Goal: Task Accomplishment & Management: Manage account settings

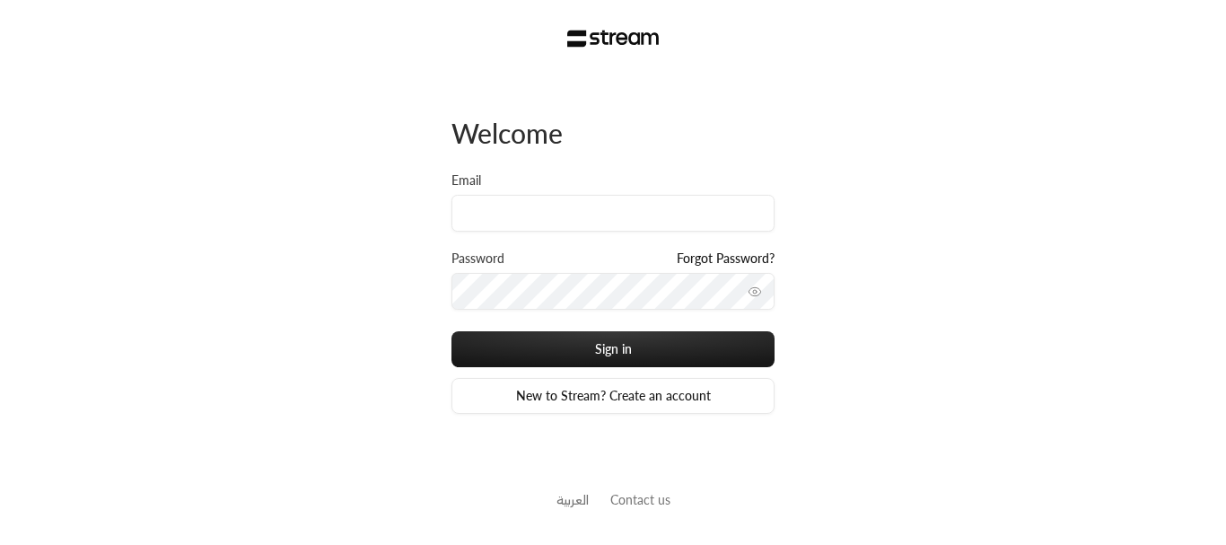
drag, startPoint x: 836, startPoint y: 85, endPoint x: 568, endPoint y: 503, distance: 496.7
click at [568, 503] on link "العربية" at bounding box center [572, 499] width 32 height 33
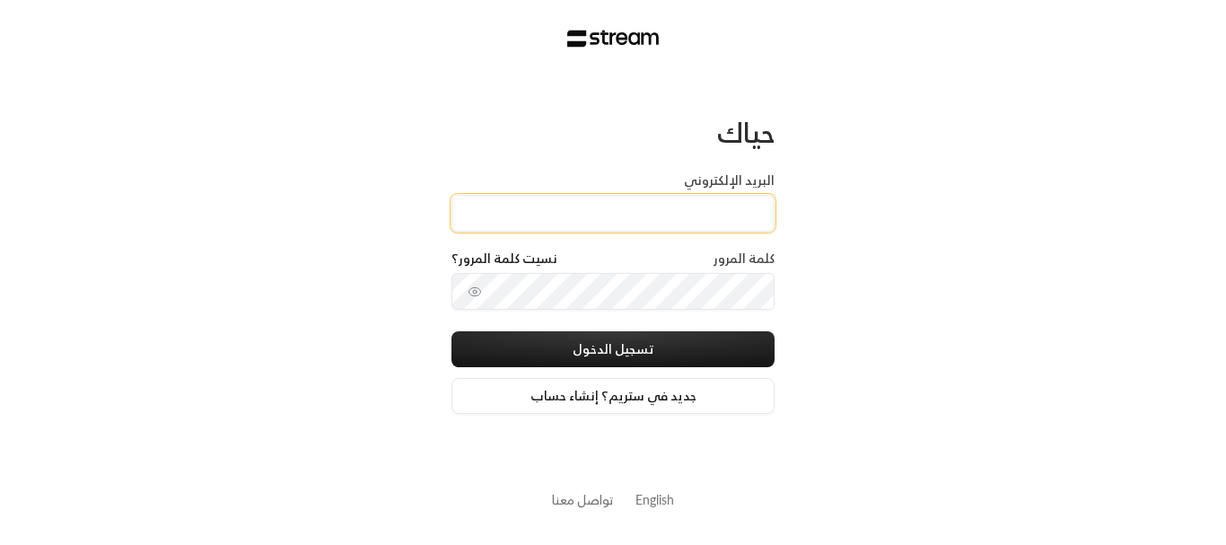
click at [541, 211] on input "البريد الإلكتروني" at bounding box center [612, 213] width 323 height 37
click at [653, 499] on link "English" at bounding box center [654, 499] width 39 height 33
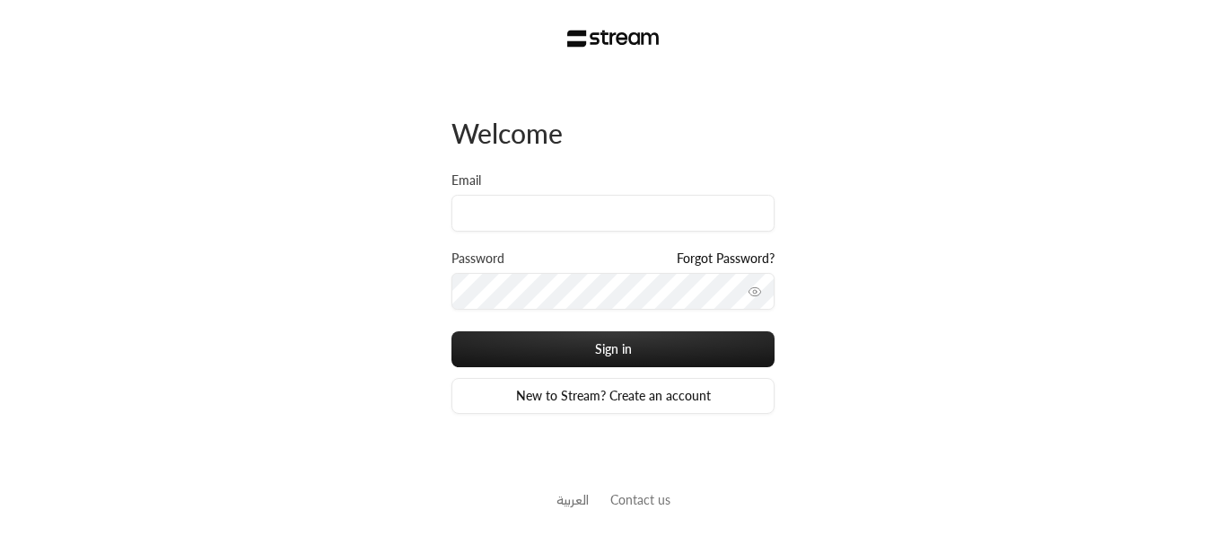
click at [562, 488] on link "العربية" at bounding box center [572, 499] width 32 height 33
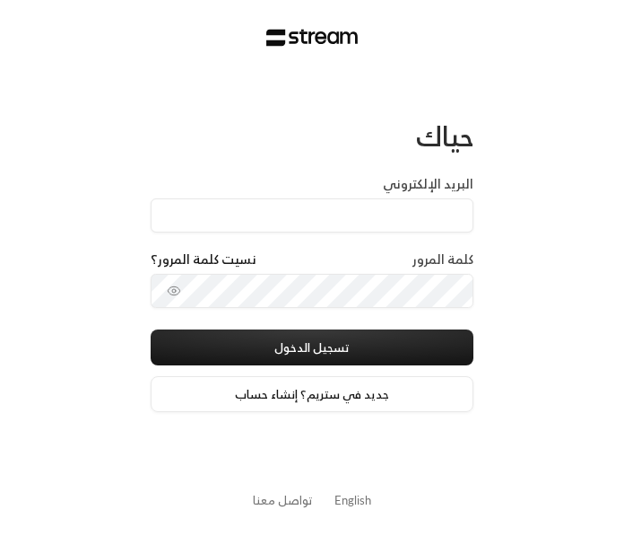
click at [354, 497] on link "English" at bounding box center [353, 499] width 37 height 31
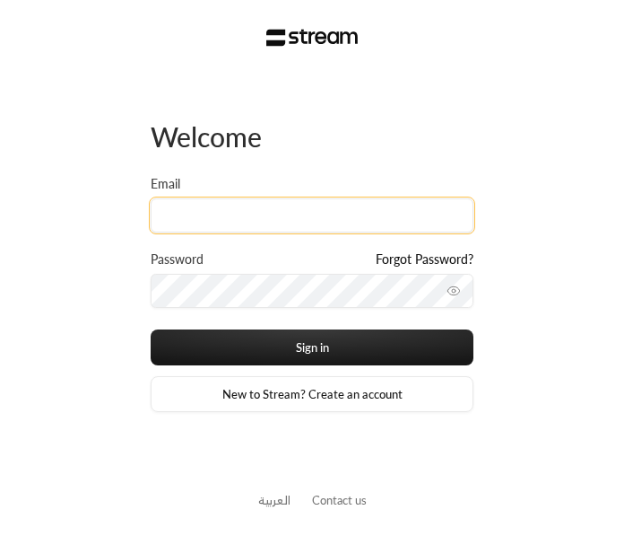
click at [204, 217] on input "Email" at bounding box center [312, 215] width 323 height 34
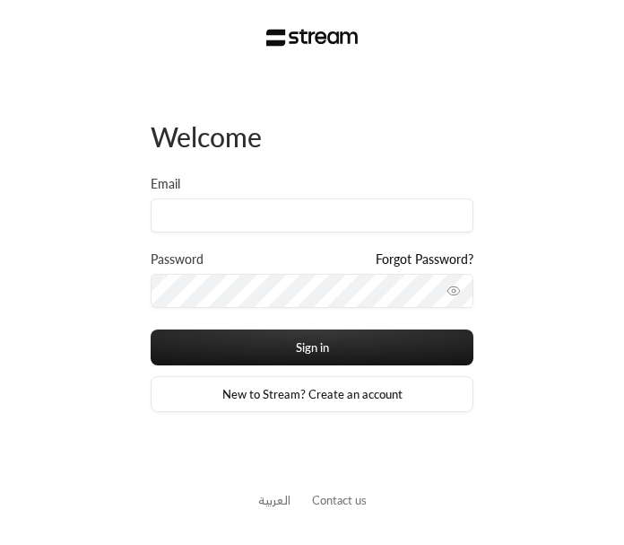
click at [266, 505] on link "العربية" at bounding box center [274, 499] width 32 height 31
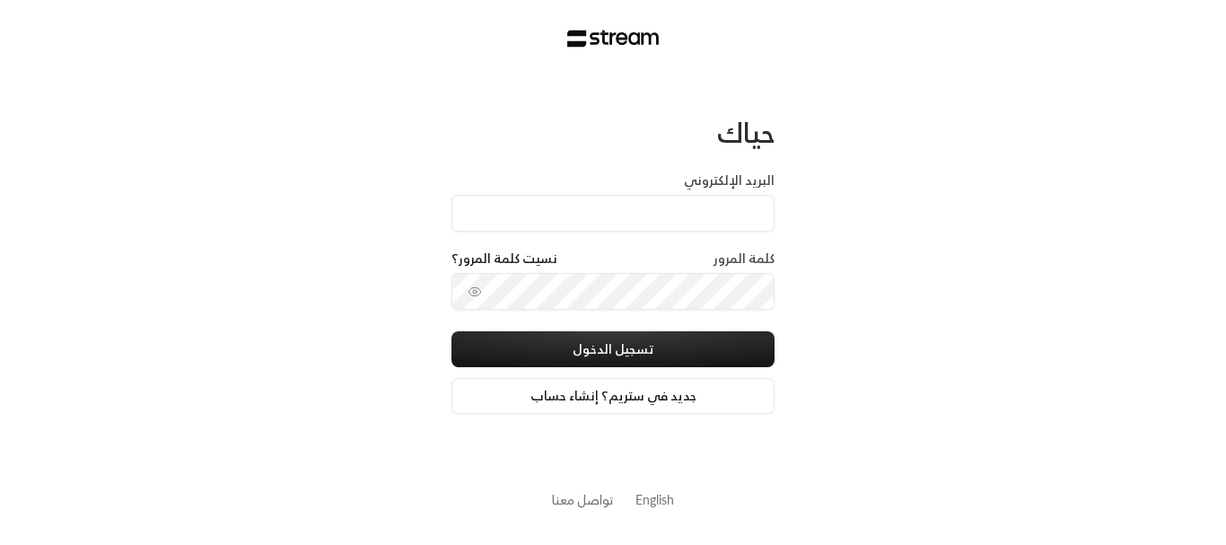
click at [624, 500] on link "English" at bounding box center [654, 499] width 39 height 33
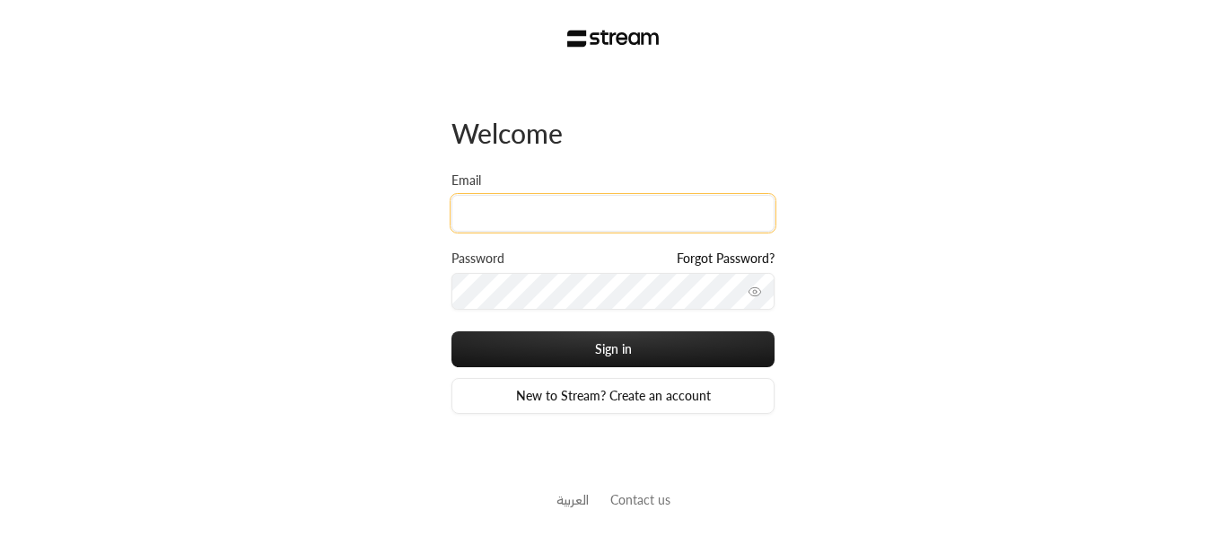
click at [610, 224] on input "Email" at bounding box center [612, 213] width 323 height 37
paste input ""[EMAIL_ADDRESS][DOMAIN_NAME]""
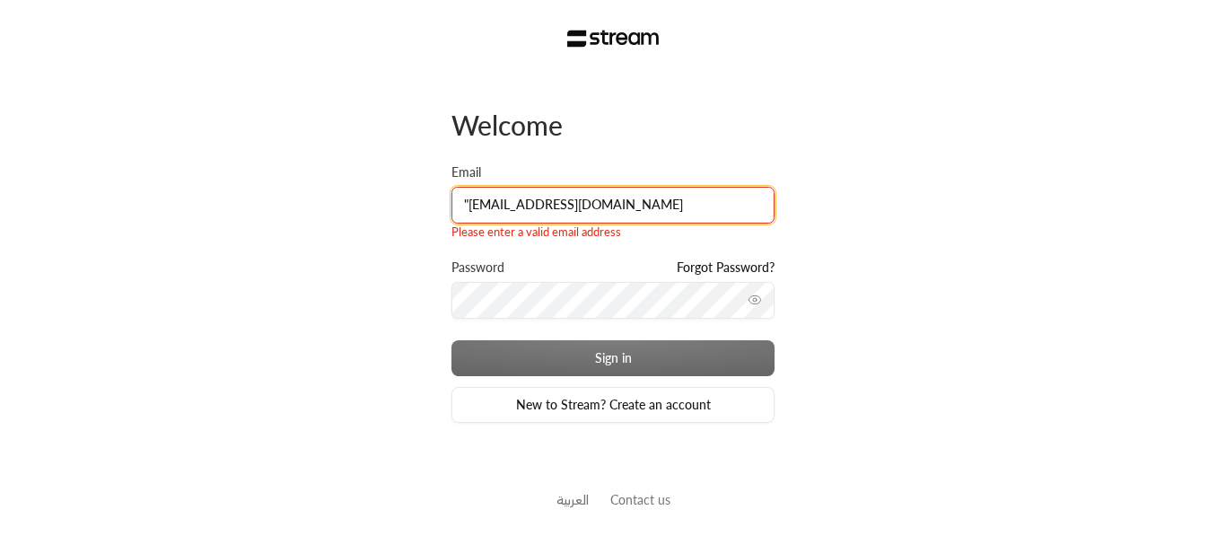
click at [472, 200] on input ""[EMAIL_ADDRESS][DOMAIN_NAME]" at bounding box center [612, 205] width 323 height 37
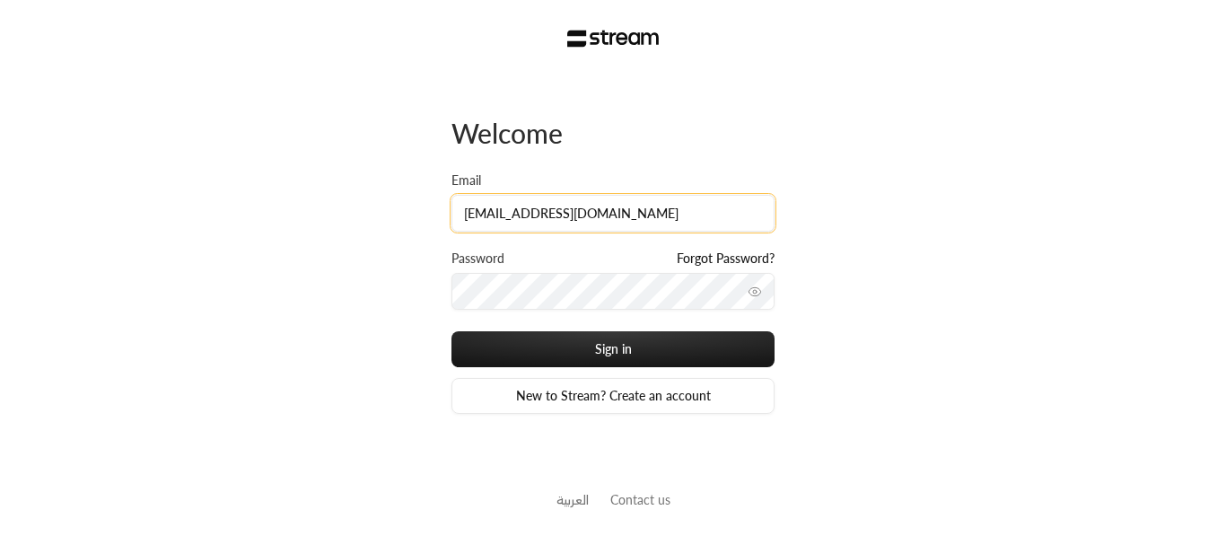
type input "[EMAIL_ADDRESS][DOMAIN_NAME]"
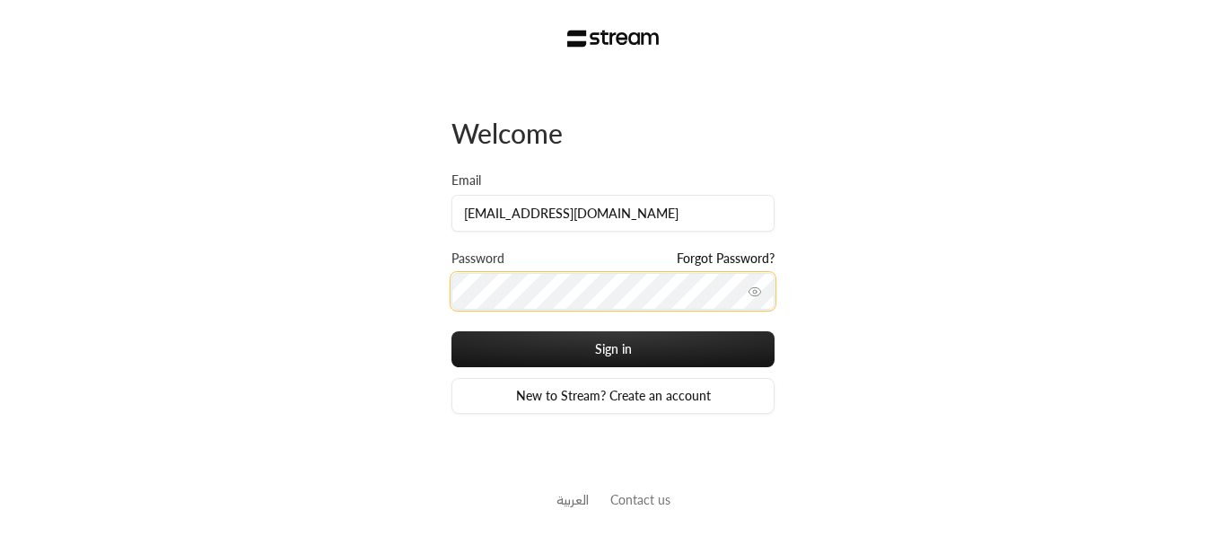
click at [451, 331] on button "Sign in" at bounding box center [612, 349] width 323 height 36
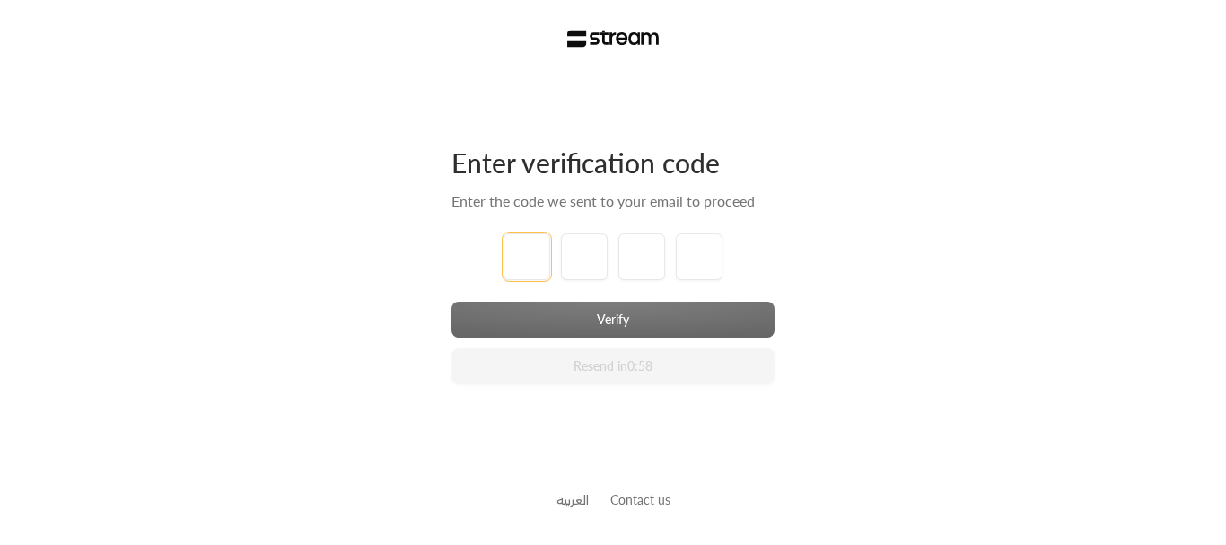
type input "1"
type input "2"
type input "3"
type input "4"
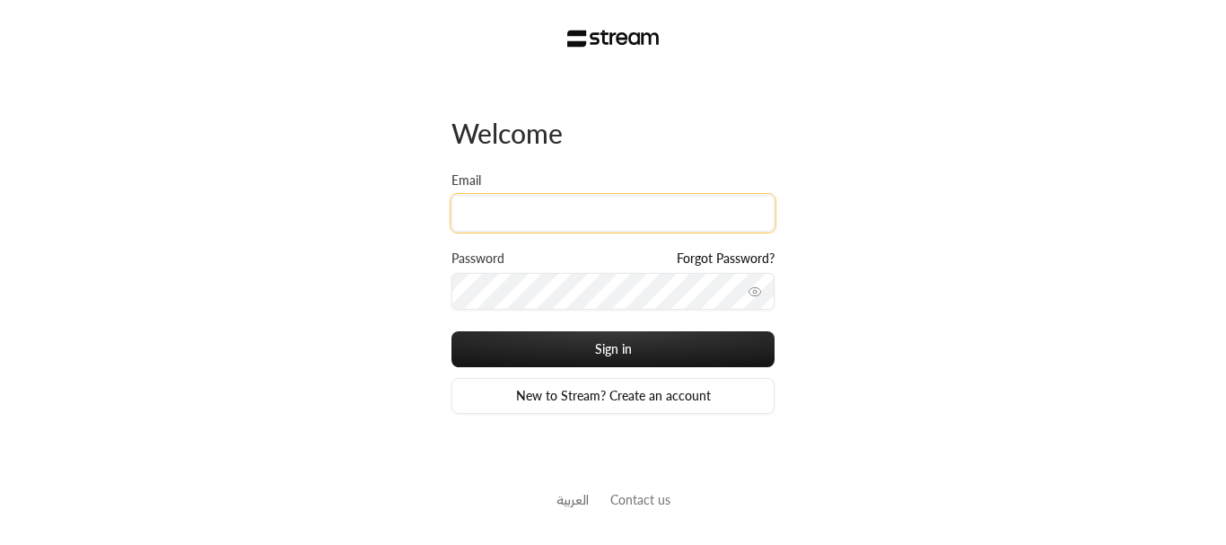
click at [533, 226] on input "Email" at bounding box center [612, 213] width 323 height 37
paste input "TKQVLnu8KqXDsXH@"
type input "TKQVLnu8KqXDsXH@"
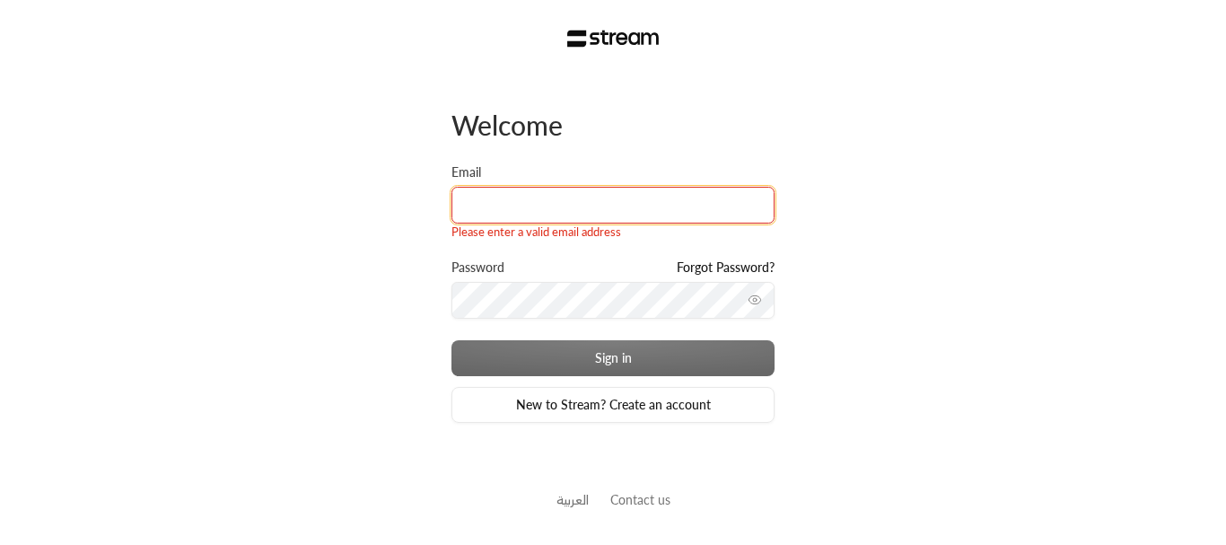
click at [612, 188] on input "Email" at bounding box center [612, 205] width 323 height 37
paste input "technology+staging@streampay.sa"
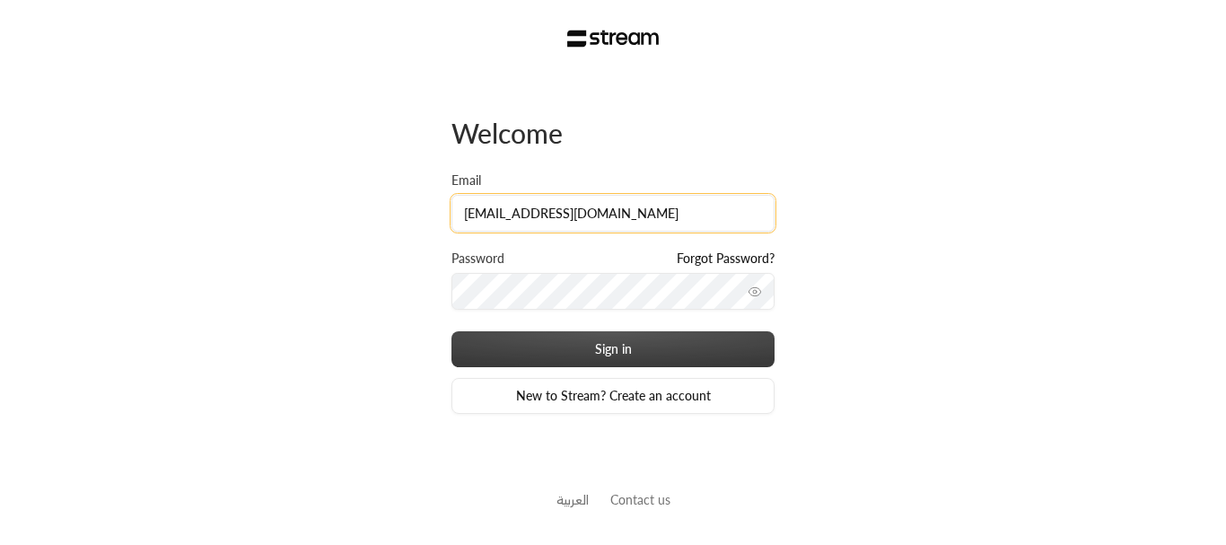
type input "[EMAIL_ADDRESS][DOMAIN_NAME]"
click at [657, 359] on button "Sign in" at bounding box center [612, 349] width 323 height 36
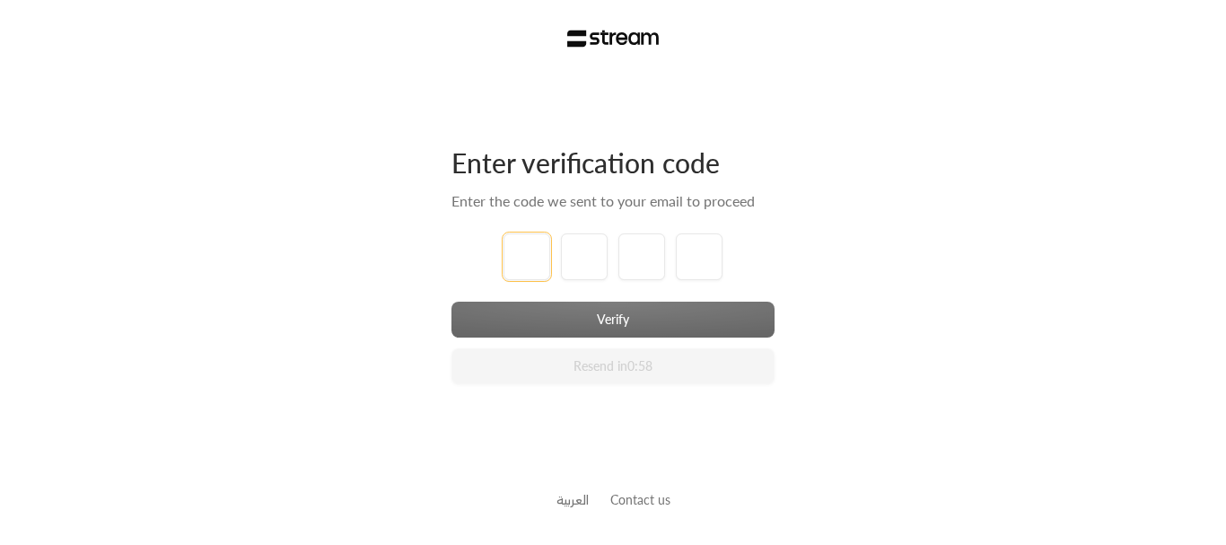
type input "1"
type input "2"
type input "3"
type input "4"
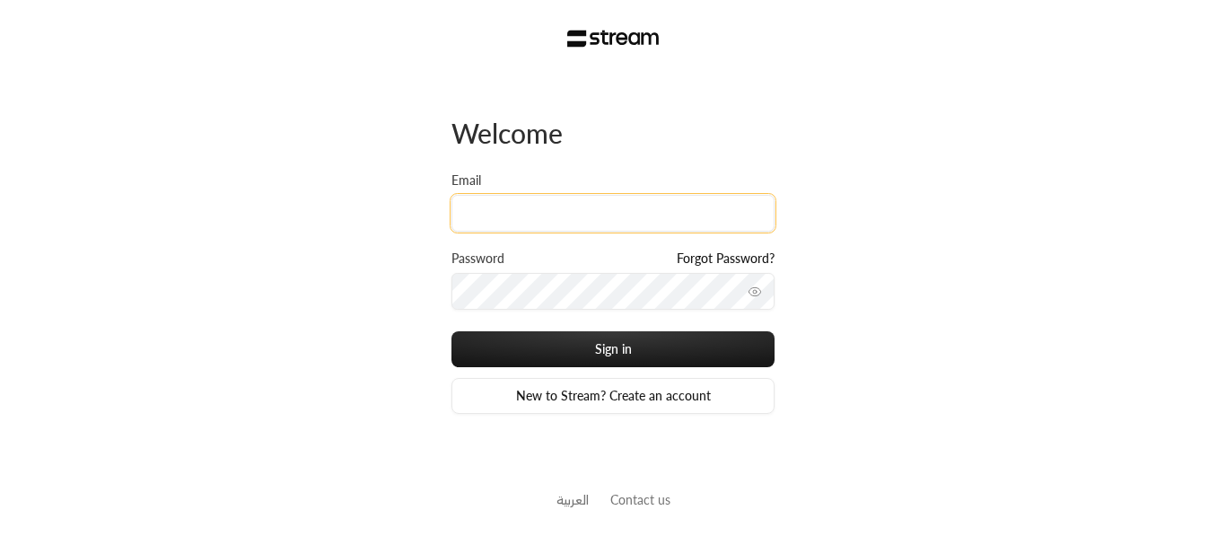
click at [528, 214] on input "Email" at bounding box center [612, 213] width 323 height 37
paste input "[EMAIL_ADDRESS][DOMAIN_NAME]"
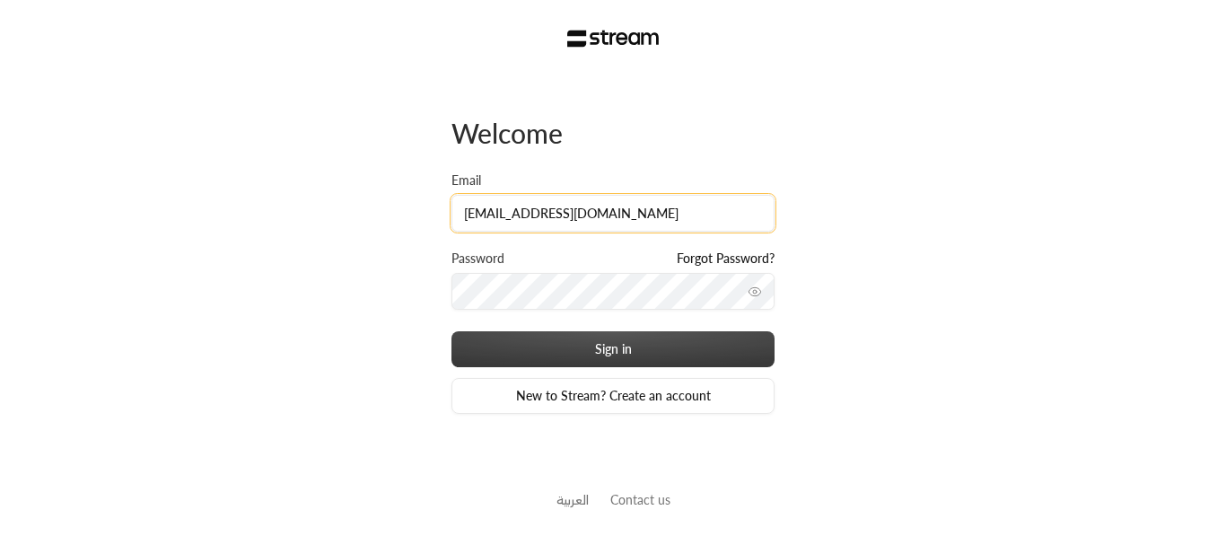
type input "[EMAIL_ADDRESS][DOMAIN_NAME]"
click at [679, 341] on button "Sign in" at bounding box center [612, 349] width 323 height 36
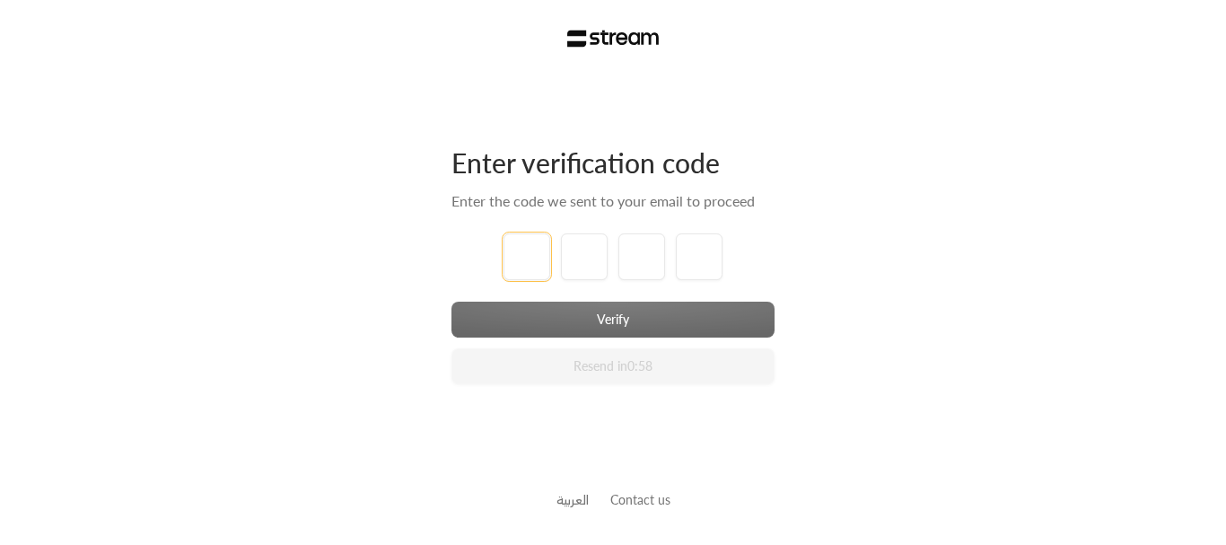
type input "1"
type input "2"
type input "3"
type input "4"
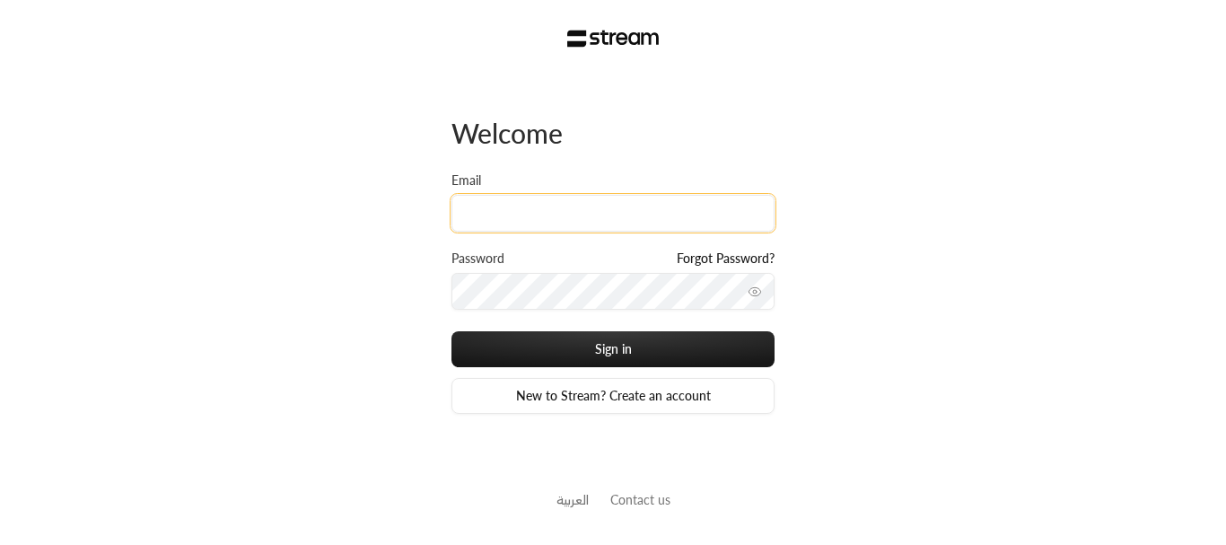
click at [523, 221] on input "Email" at bounding box center [612, 213] width 323 height 37
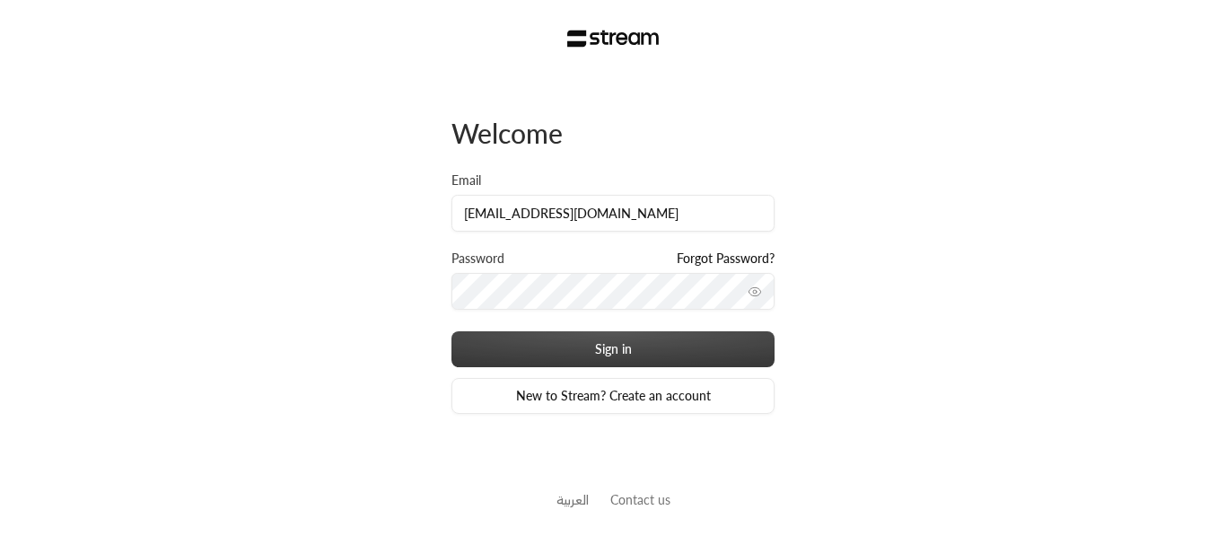
click at [534, 334] on button "Sign in" at bounding box center [612, 349] width 323 height 36
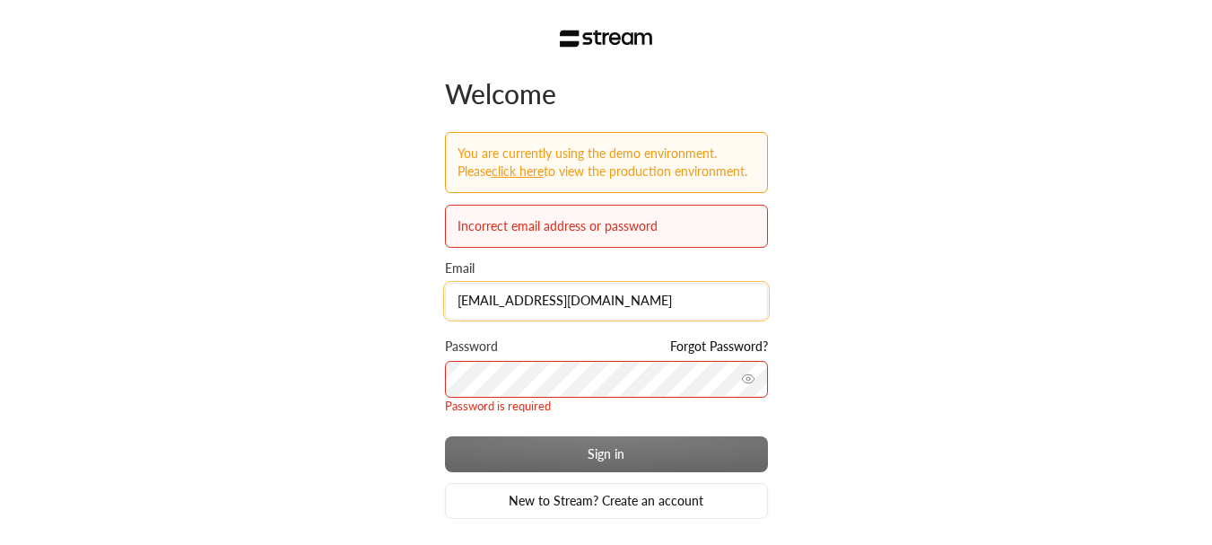
click at [585, 316] on input "[EMAIL_ADDRESS][DOMAIN_NAME]" at bounding box center [606, 301] width 323 height 37
paste input "await fixture.page.waitForTimeout(2000);"
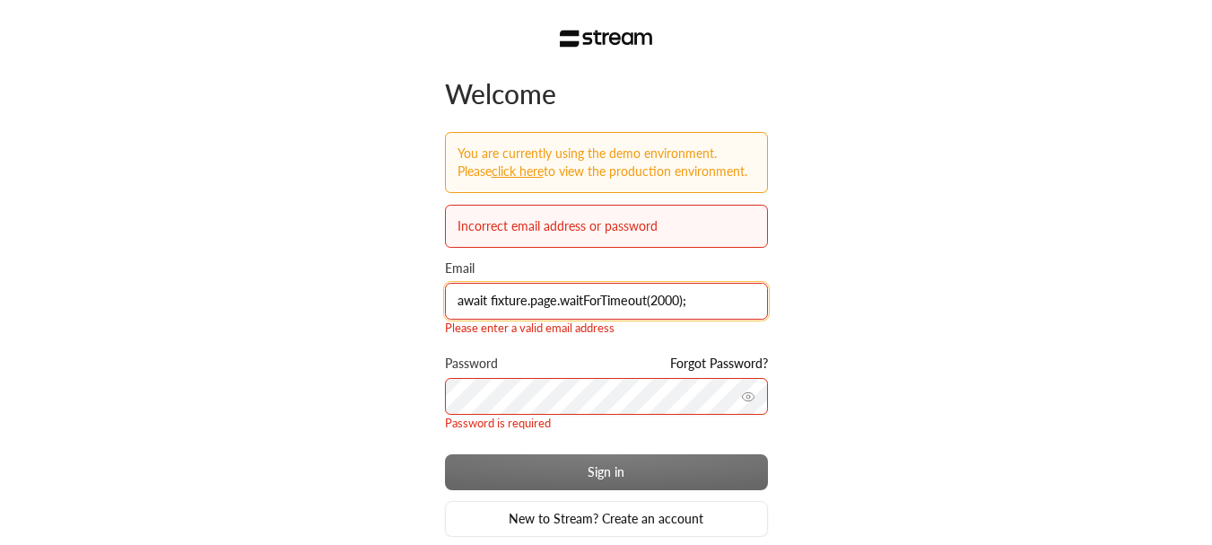
type input "[EMAIL_ADDRESS][DOMAIN_NAME]"
paste input "[EMAIL_ADDRESS][DOMAIN_NAME]"
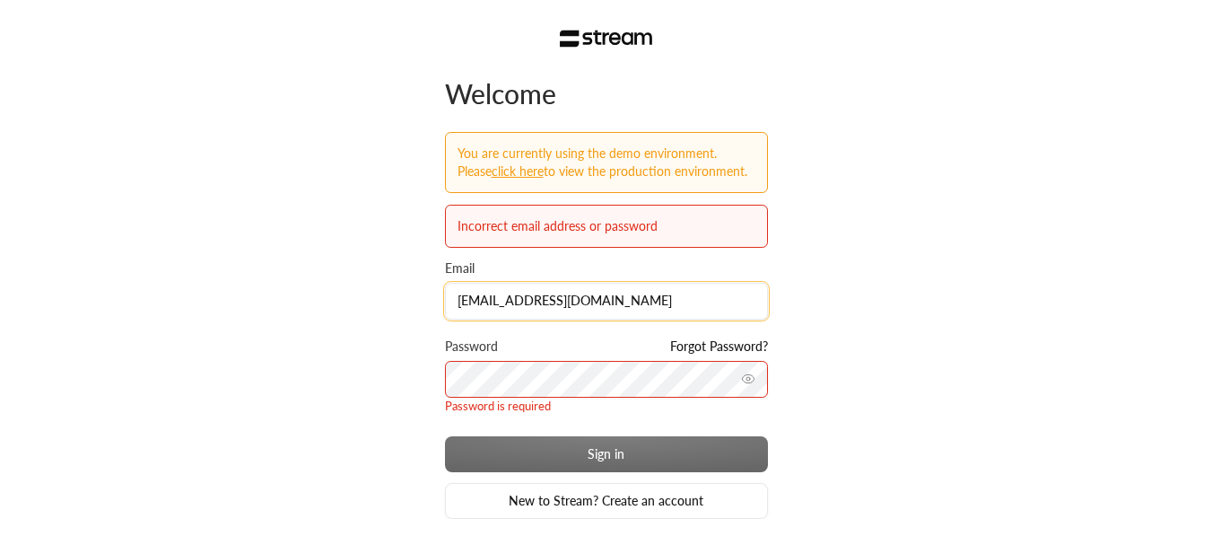
type input "[EMAIL_ADDRESS][DOMAIN_NAME]"
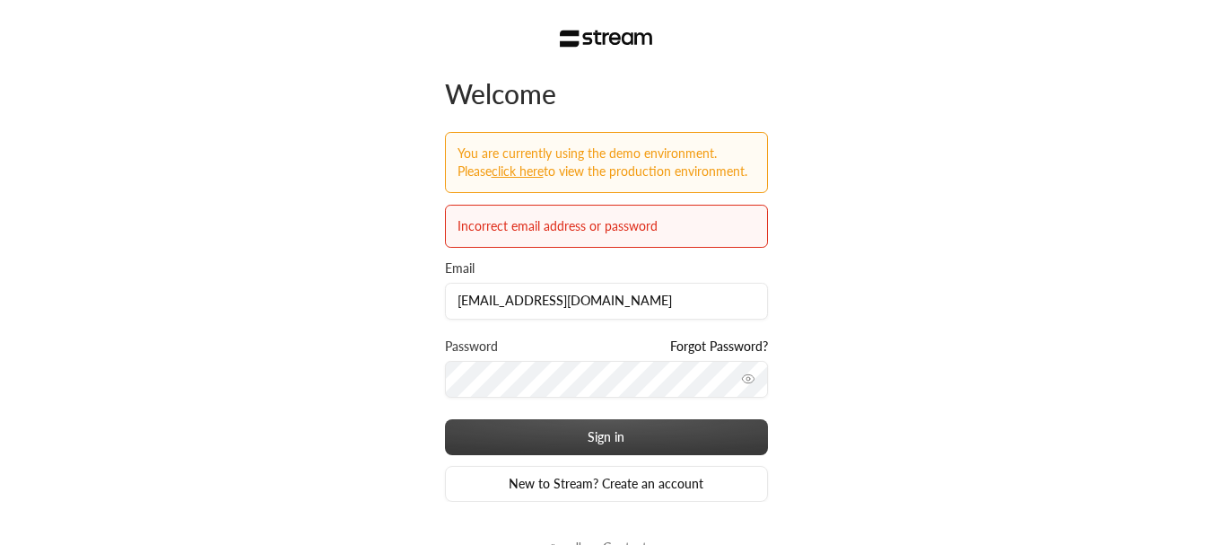
click at [570, 424] on button "Sign in" at bounding box center [606, 437] width 323 height 36
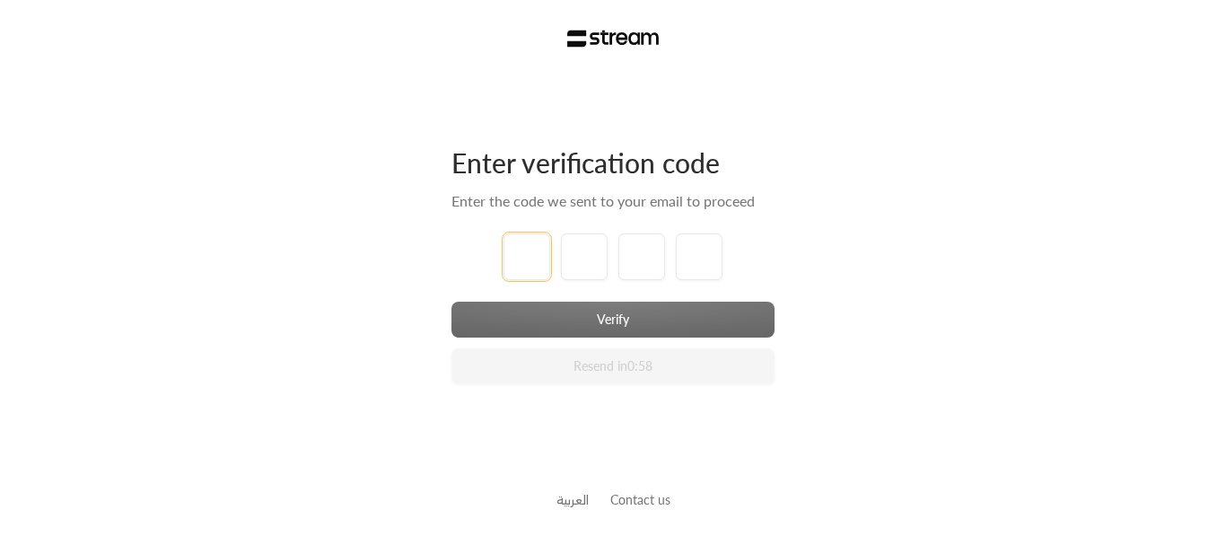
type input "1"
type input "2"
type input "3"
type input "4"
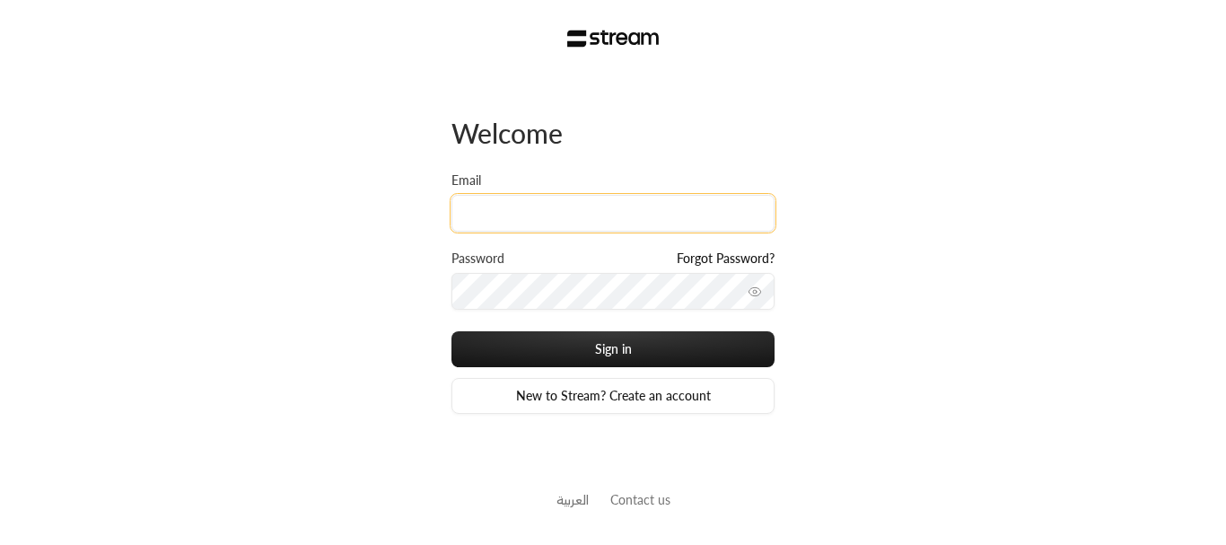
click at [487, 204] on input "Email" at bounding box center [612, 213] width 323 height 37
type input "[EMAIL_ADDRESS][DOMAIN_NAME]"
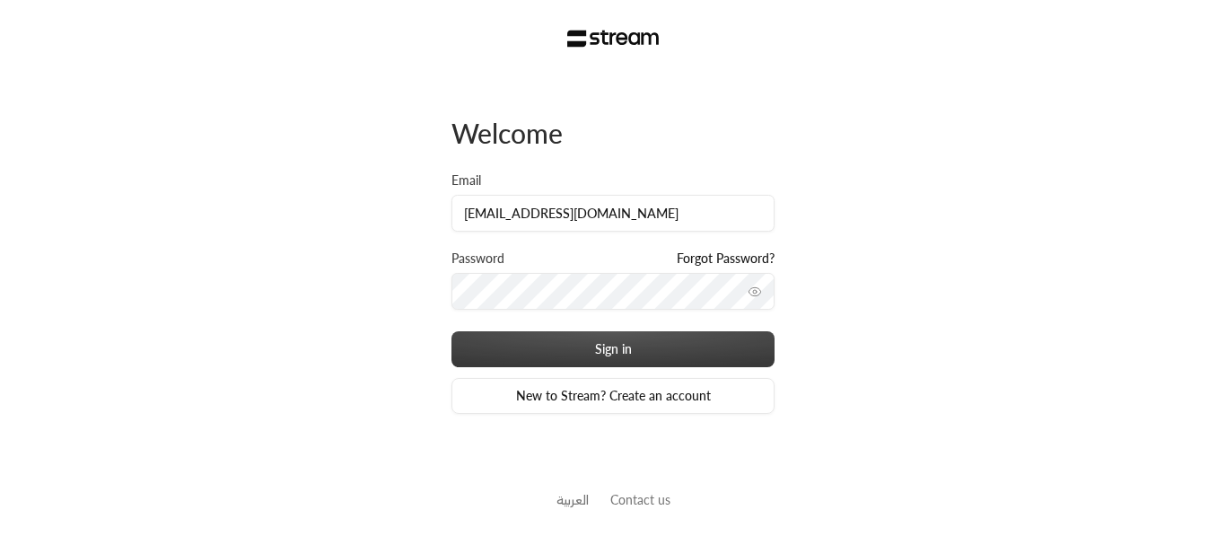
click at [557, 342] on button "Sign in" at bounding box center [612, 349] width 323 height 36
